Goal: Task Accomplishment & Management: Manage account settings

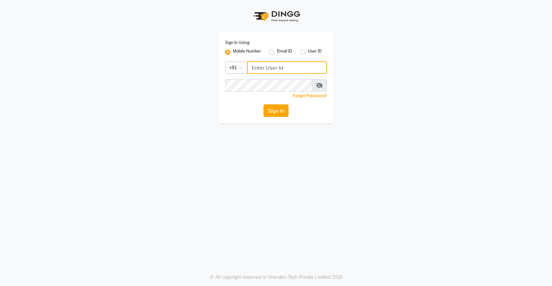
type input "7888049666"
click at [269, 106] on button "Sign In" at bounding box center [275, 110] width 25 height 12
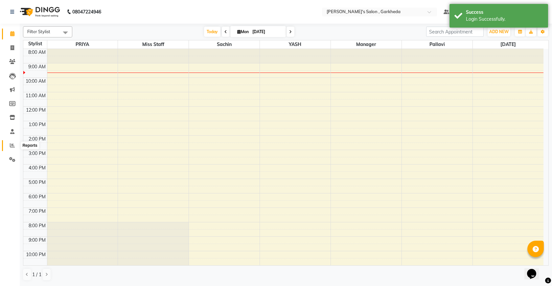
click at [11, 146] on icon at bounding box center [12, 145] width 5 height 5
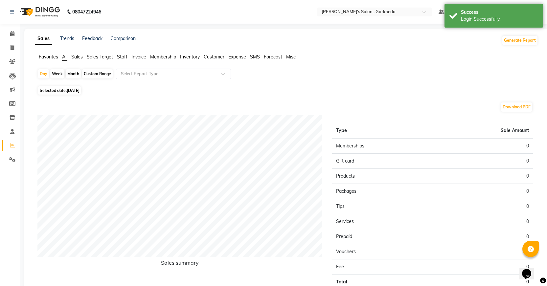
click at [66, 57] on span "All" at bounding box center [64, 57] width 5 height 6
click at [65, 57] on span "All" at bounding box center [64, 57] width 5 height 6
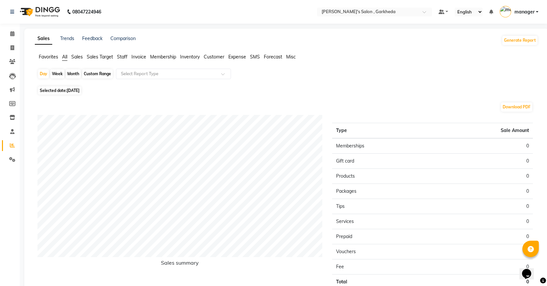
click at [77, 73] on div "Month" at bounding box center [73, 73] width 15 height 9
select select "9"
select select "2025"
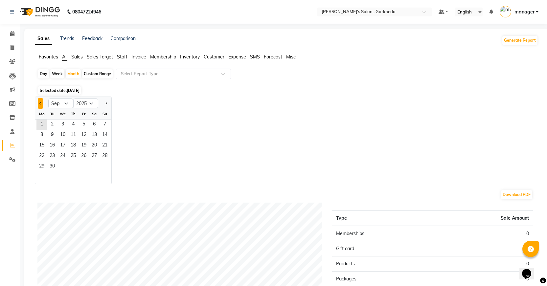
click at [39, 103] on span "Previous month" at bounding box center [40, 103] width 2 height 2
select select "8"
click at [62, 57] on span "All" at bounding box center [64, 57] width 5 height 6
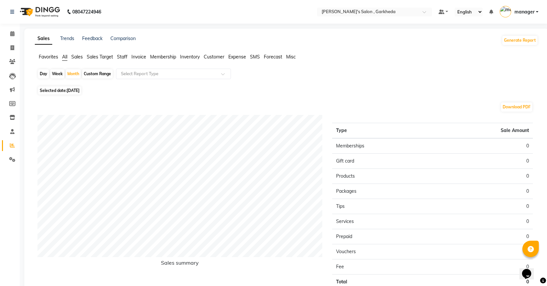
click at [75, 90] on span "[DATE]" at bounding box center [73, 90] width 13 height 5
select select "9"
select select "2025"
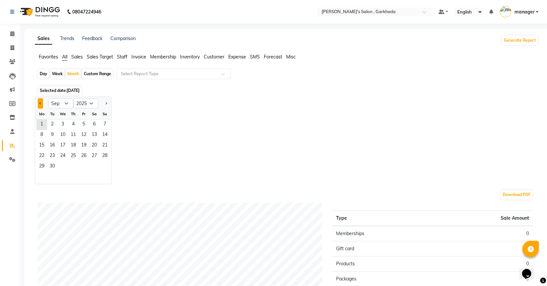
click at [40, 102] on span "Previous month" at bounding box center [40, 103] width 2 height 2
select select "8"
click at [105, 162] on span "31" at bounding box center [105, 167] width 11 height 11
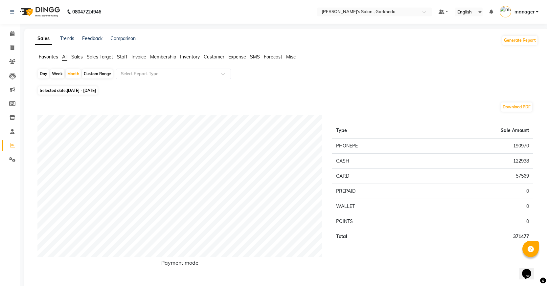
click at [126, 57] on span "Staff" at bounding box center [122, 57] width 11 height 6
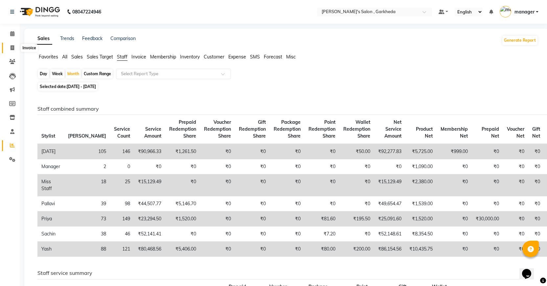
click at [11, 47] on icon at bounding box center [13, 47] width 4 height 5
select select "7062"
select select "service"
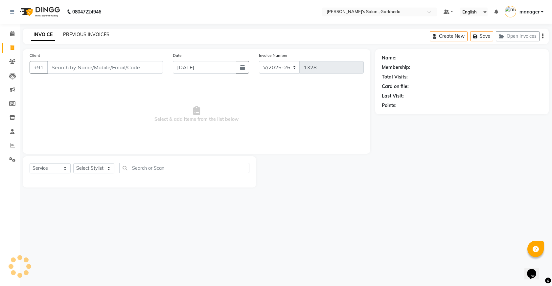
select select "72802"
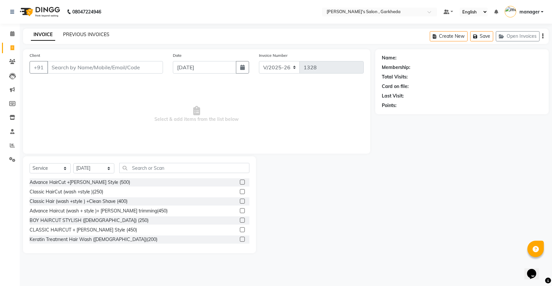
click at [87, 34] on link "PREVIOUS INVOICES" at bounding box center [86, 35] width 46 height 6
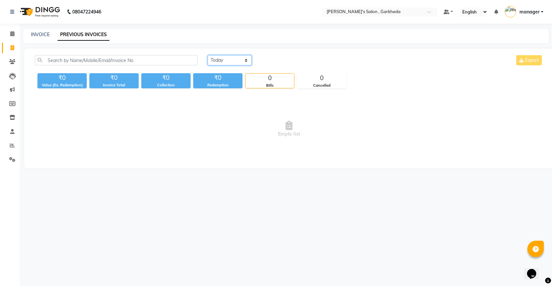
click at [224, 63] on select "[DATE] [DATE] Custom Range" at bounding box center [230, 60] width 44 height 10
select select "range"
click at [208, 55] on select "[DATE] [DATE] Custom Range" at bounding box center [230, 60] width 44 height 10
click at [278, 61] on input "[DATE]" at bounding box center [283, 60] width 46 height 9
select select "9"
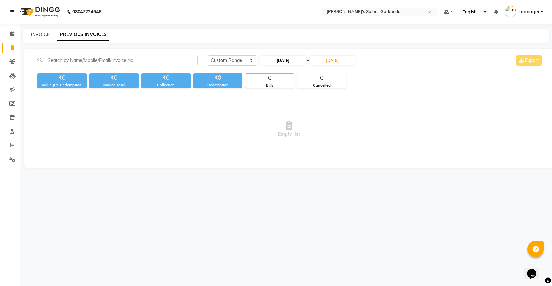
select select "2025"
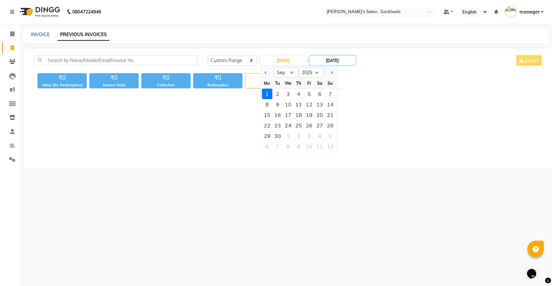
click at [325, 61] on input "[DATE]" at bounding box center [332, 60] width 46 height 9
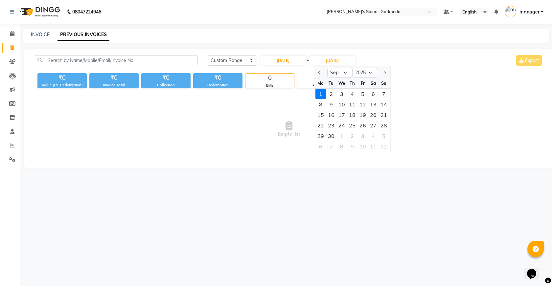
click at [317, 92] on div "1" at bounding box center [320, 94] width 11 height 11
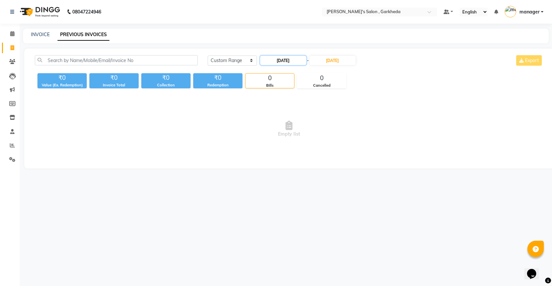
click at [276, 56] on input "[DATE]" at bounding box center [283, 60] width 46 height 9
select select "9"
select select "2025"
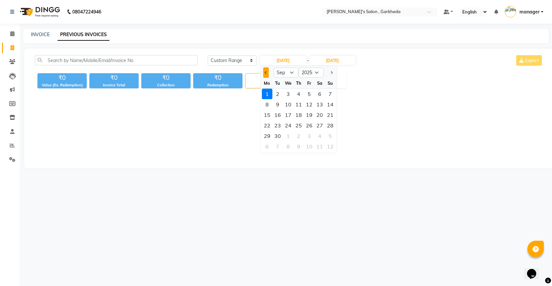
click at [264, 73] on button "Previous month" at bounding box center [266, 72] width 6 height 11
select select "8"
click at [307, 94] on div "1" at bounding box center [309, 94] width 11 height 11
type input "[DATE]"
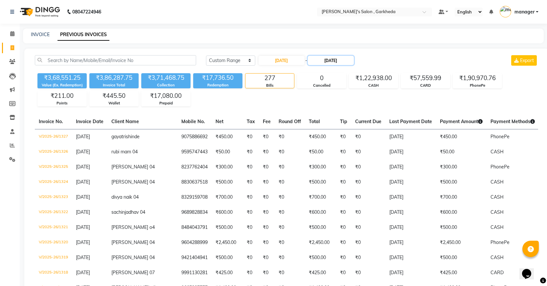
click at [333, 60] on input "[DATE]" at bounding box center [331, 60] width 46 height 9
select select "9"
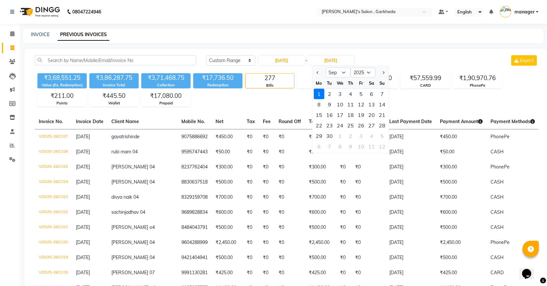
click at [317, 93] on div "1" at bounding box center [319, 94] width 11 height 11
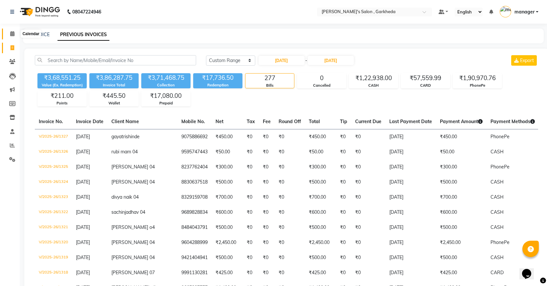
click at [13, 33] on icon at bounding box center [12, 33] width 4 height 5
